Goal: Task Accomplishment & Management: Manage account settings

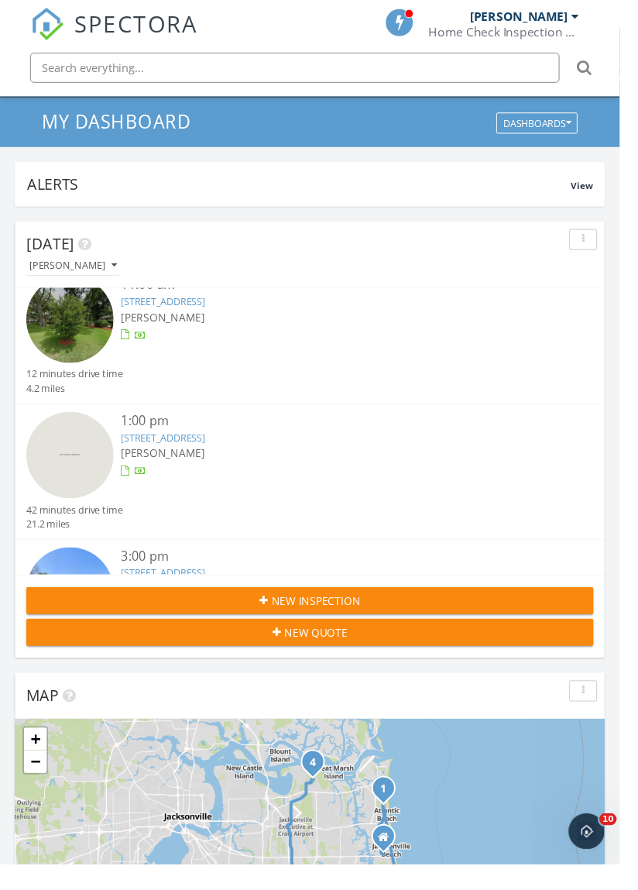
scroll to position [16, 0]
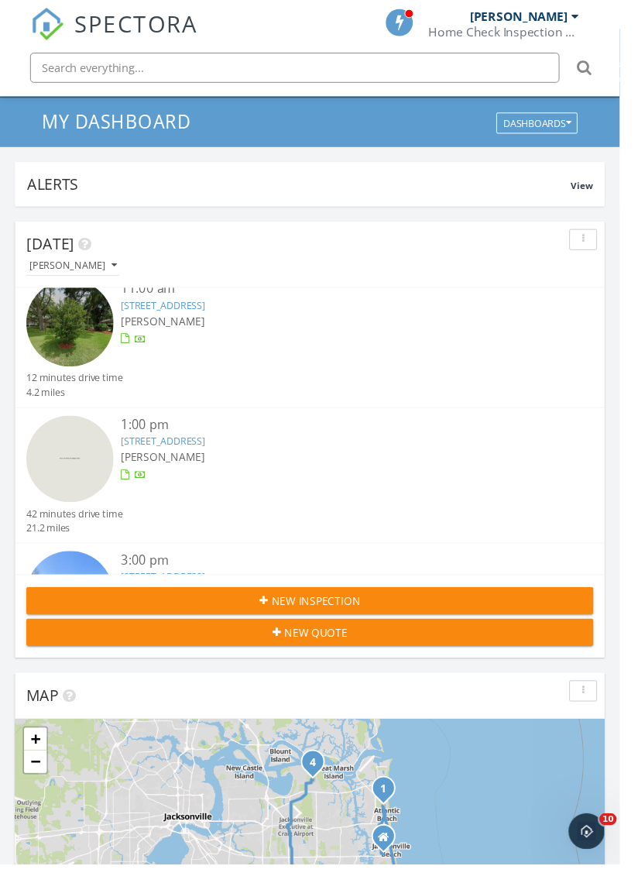
click at [211, 456] on link "278 Palm Island Way, Ponte Vedra , FL 32081" at bounding box center [168, 454] width 87 height 14
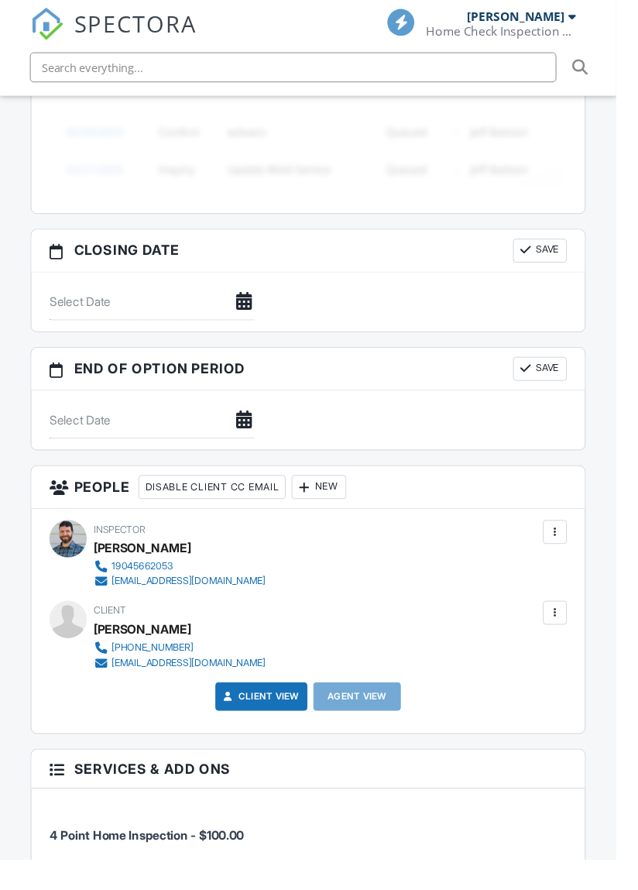
click at [341, 512] on div "New" at bounding box center [330, 504] width 57 height 25
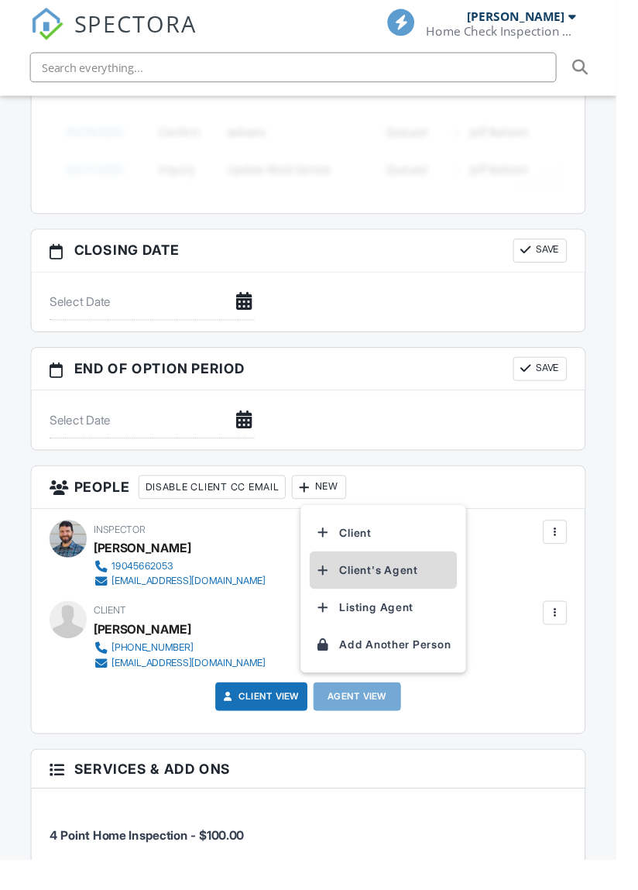
click at [382, 591] on li "Client's Agent" at bounding box center [397, 590] width 153 height 39
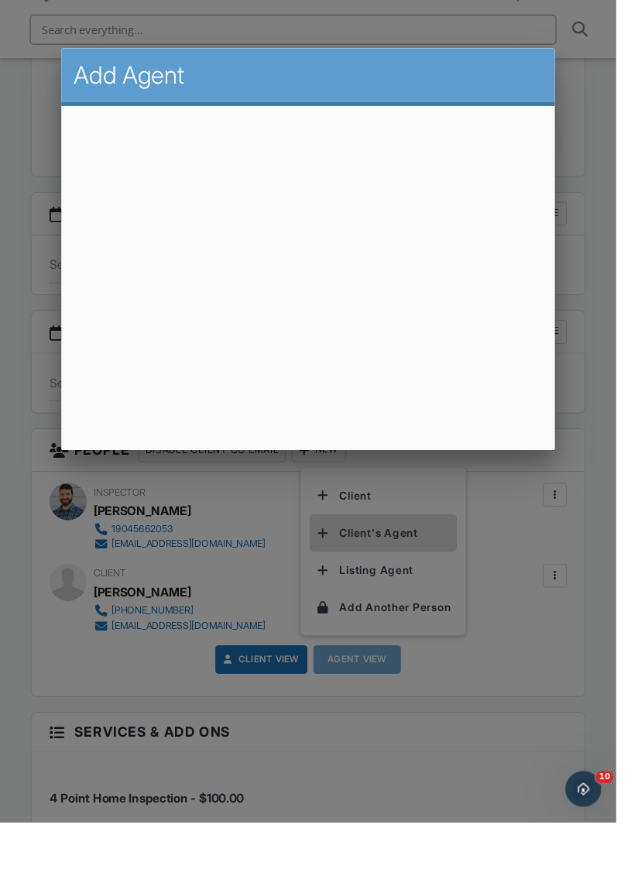
scroll to position [1357, 0]
